Goal: Transaction & Acquisition: Purchase product/service

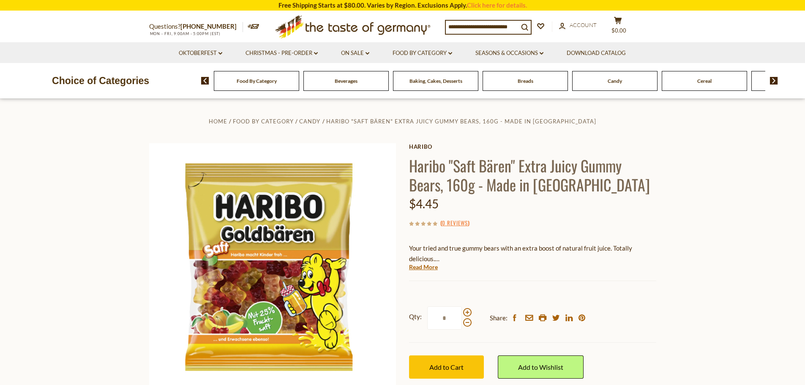
drag, startPoint x: 713, startPoint y: 215, endPoint x: 705, endPoint y: 222, distance: 10.8
drag, startPoint x: 705, startPoint y: 222, endPoint x: 709, endPoint y: 257, distance: 35.3
click at [709, 257] on section "Home Food By Category Candy Haribo "Saft Bären" Extra Juicy Gummy Bears, 160g -…" at bounding box center [402, 287] width 805 height 376
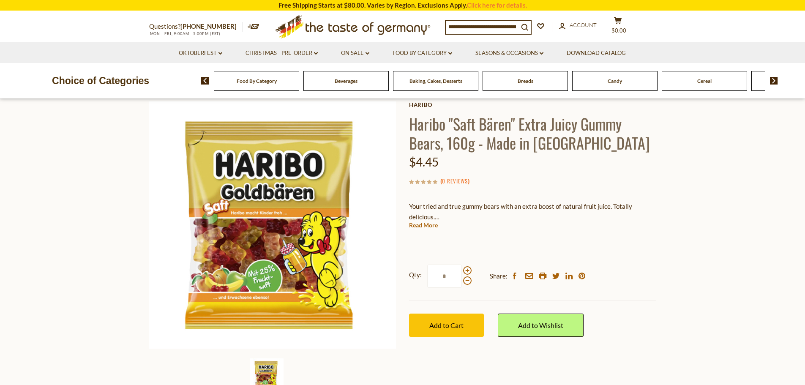
scroll to position [42, 0]
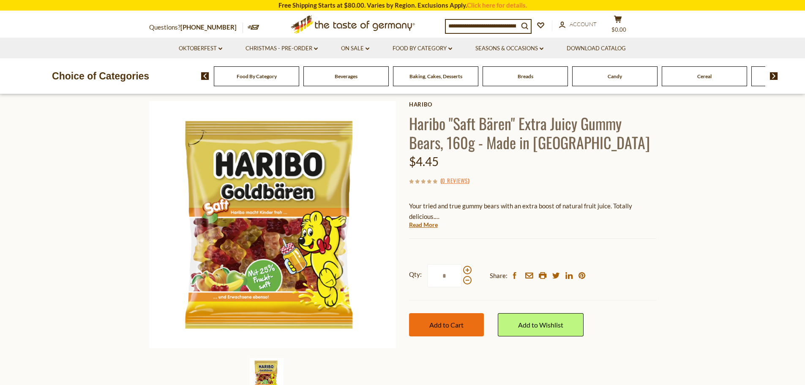
click at [450, 327] on span "Add to Cart" at bounding box center [446, 325] width 34 height 8
click at [624, 26] on span "$4.45" at bounding box center [618, 29] width 15 height 7
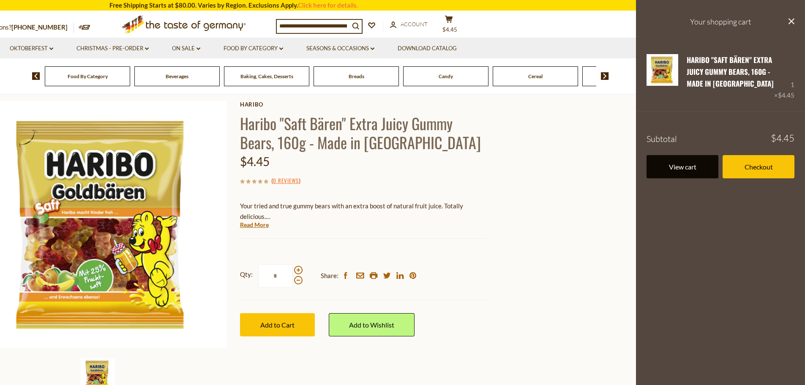
click at [689, 168] on link "View cart" at bounding box center [683, 166] width 72 height 23
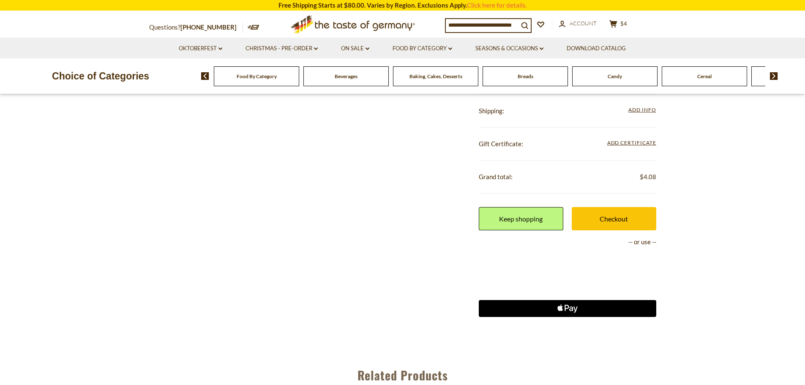
scroll to position [296, 0]
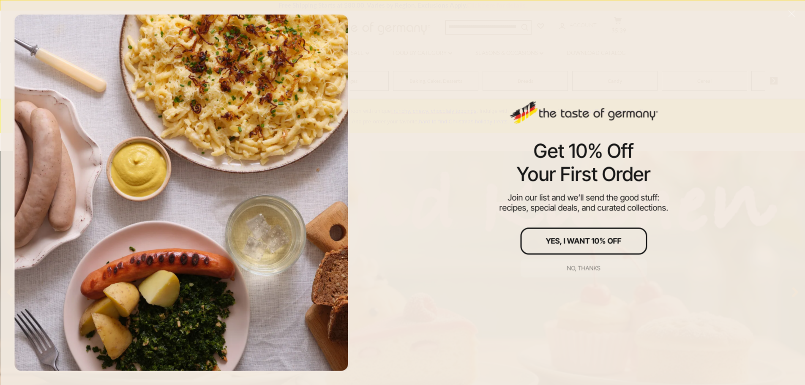
click at [587, 267] on div "No, thanks" at bounding box center [583, 268] width 33 height 6
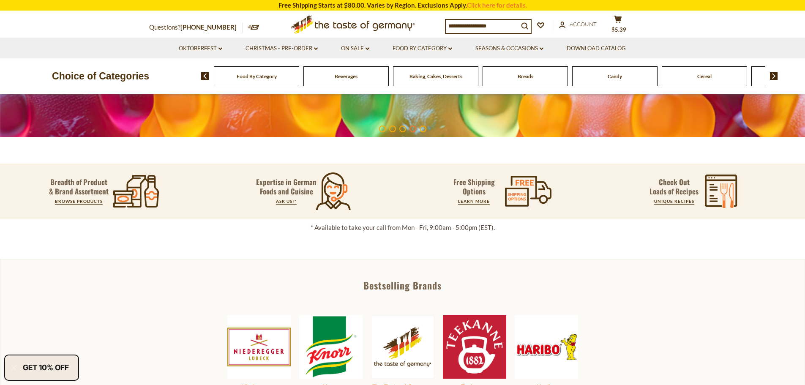
scroll to position [296, 0]
